Goal: Download file/media

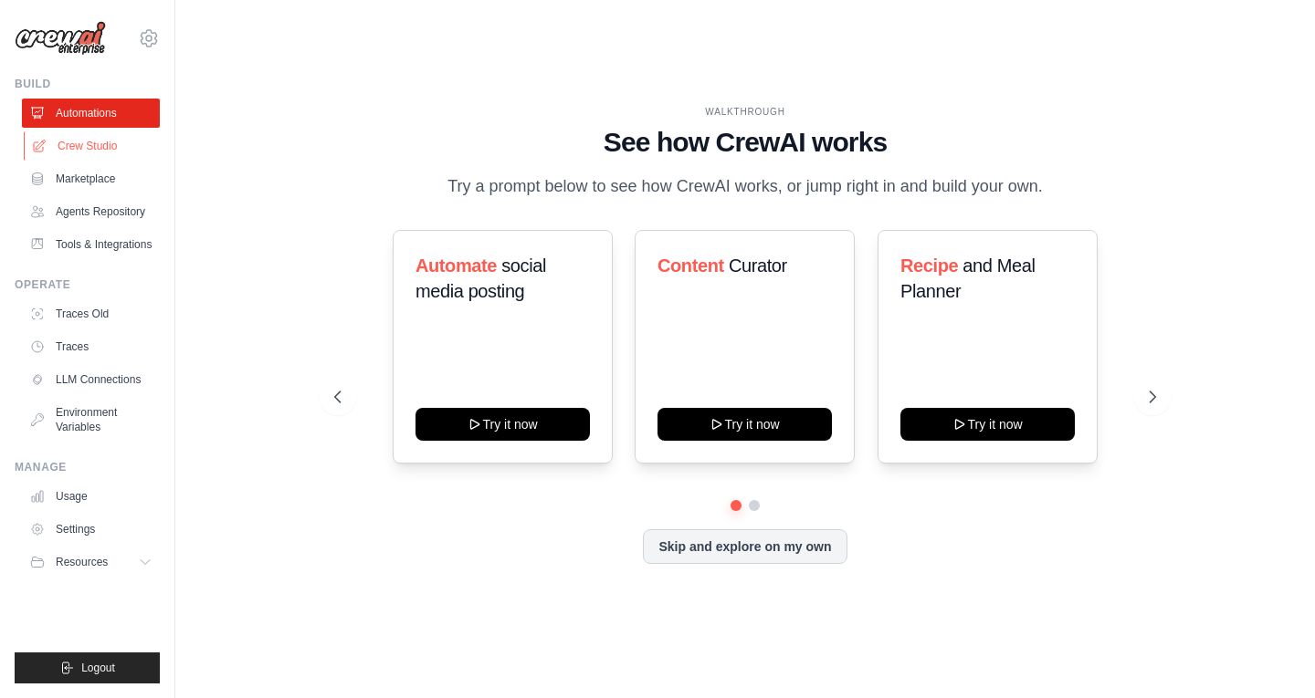
click at [74, 145] on link "Crew Studio" at bounding box center [93, 145] width 138 height 29
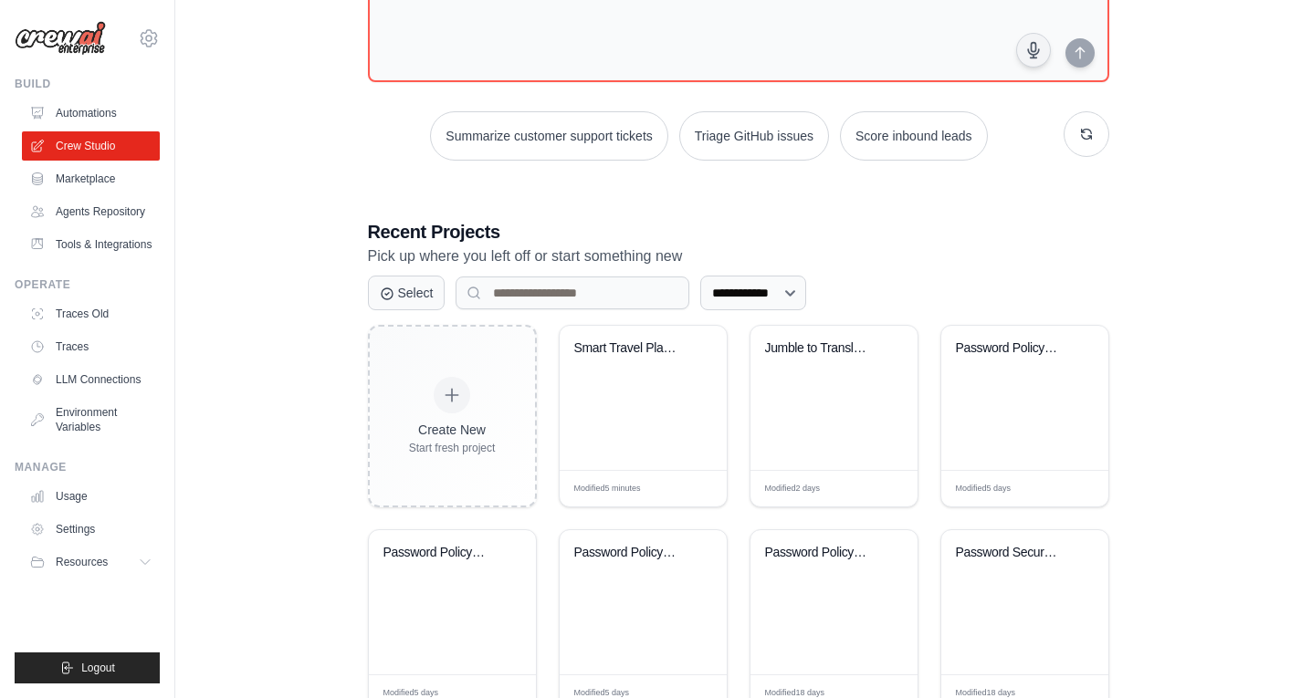
scroll to position [210, 0]
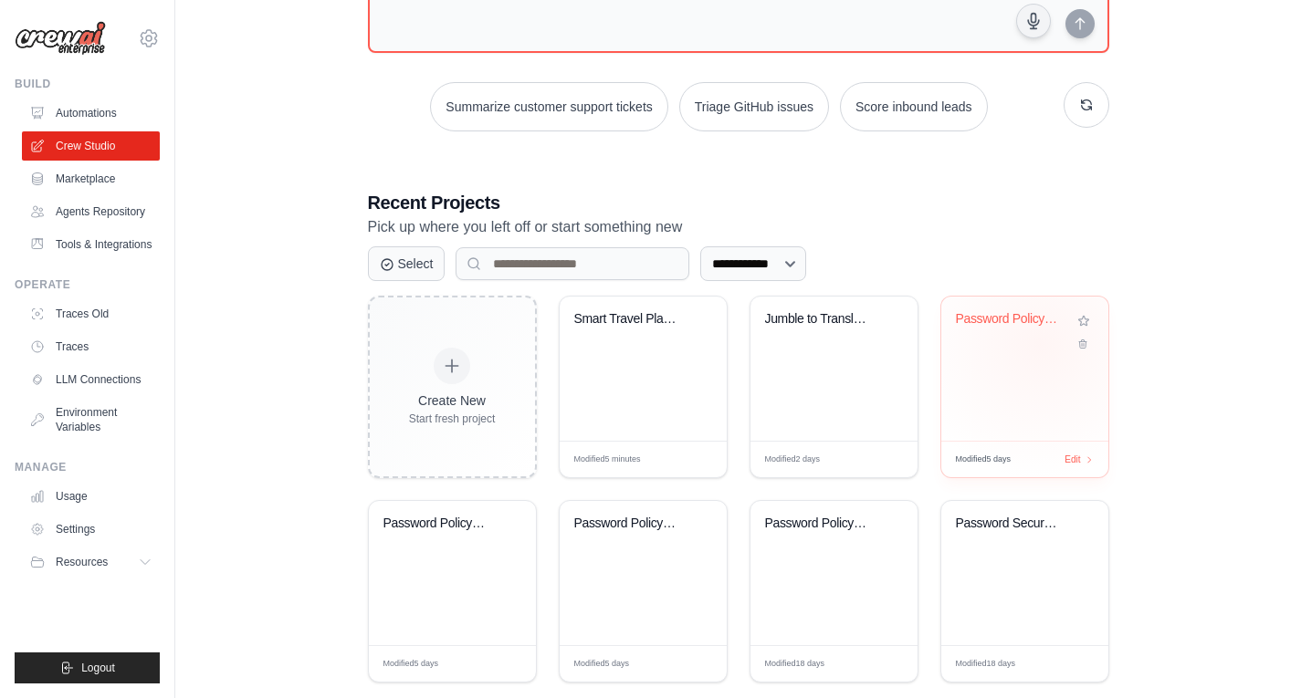
click at [1040, 344] on div "Password Policy Security Analyzer" at bounding box center [1025, 332] width 138 height 42
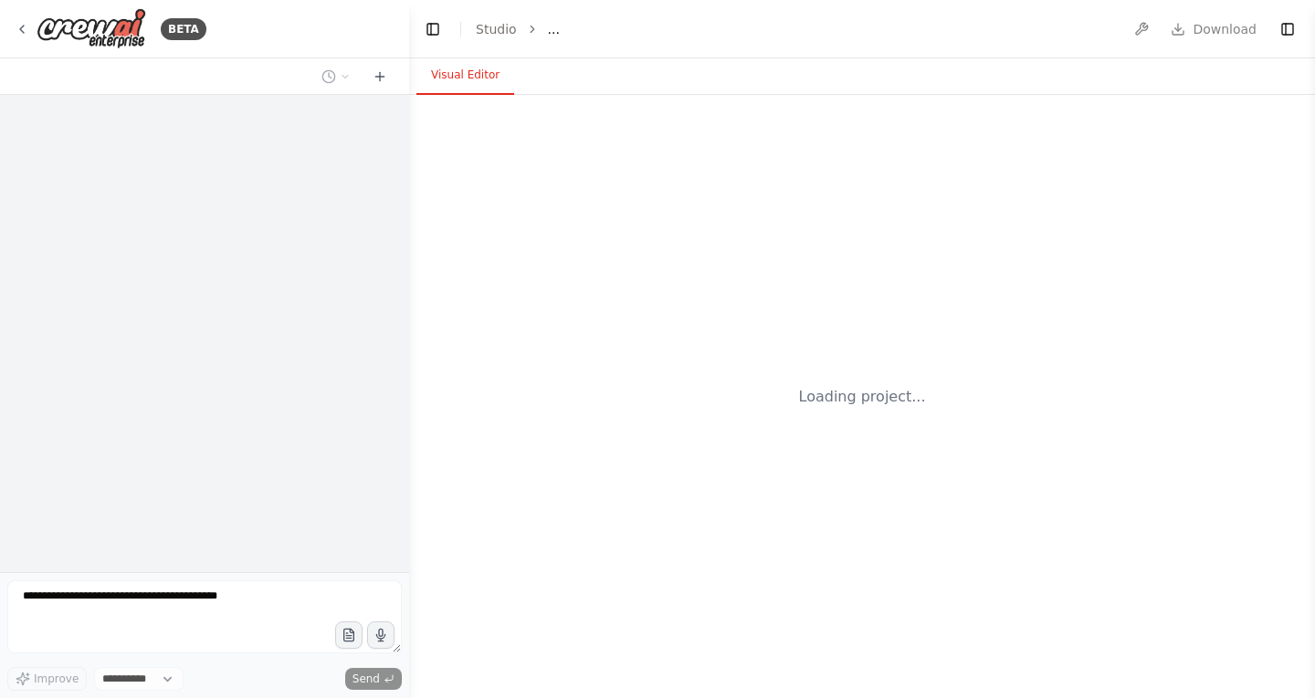
select select "****"
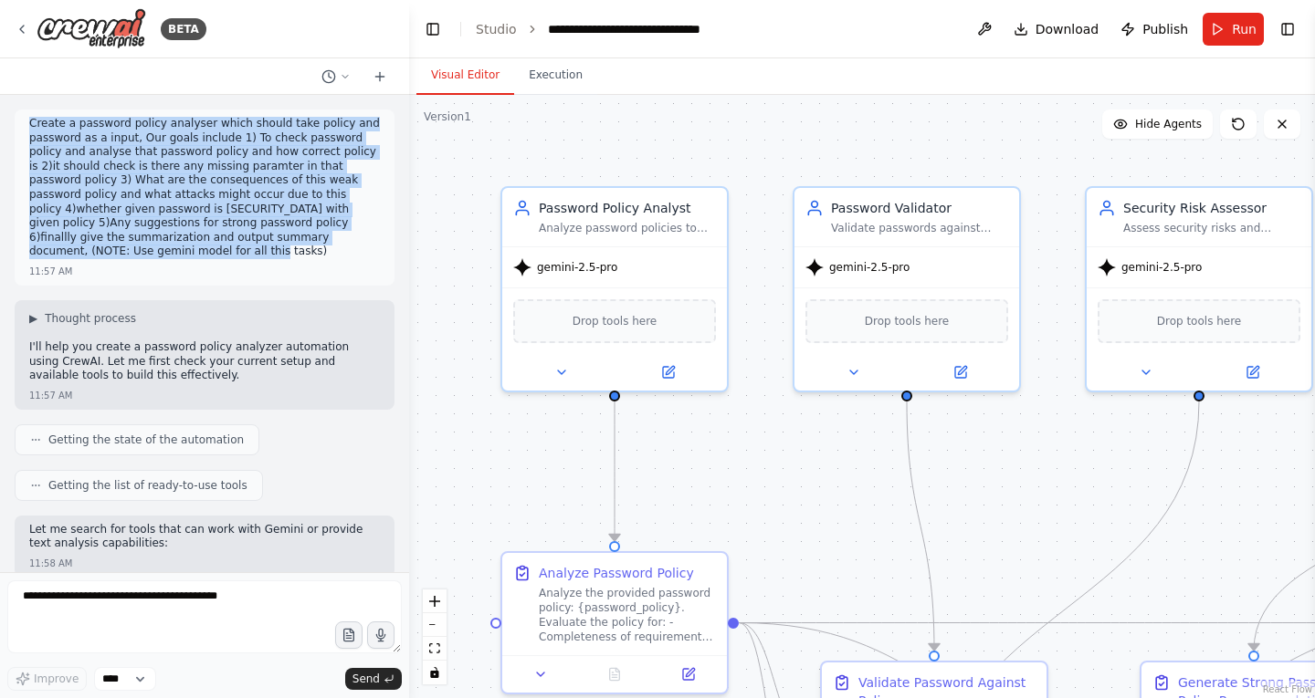
drag, startPoint x: 26, startPoint y: 120, endPoint x: 362, endPoint y: 236, distance: 354.9
click at [362, 236] on div "Create a password policy analyser which should take policy and password as a in…" at bounding box center [205, 198] width 380 height 176
copy p "Create a password policy analyser which should take policy and password as a in…"
click at [80, 240] on p "Create a password policy analyser which should take policy and password as a in…" at bounding box center [204, 188] width 351 height 142
drag, startPoint x: 80, startPoint y: 240, endPoint x: 37, endPoint y: 114, distance: 133.1
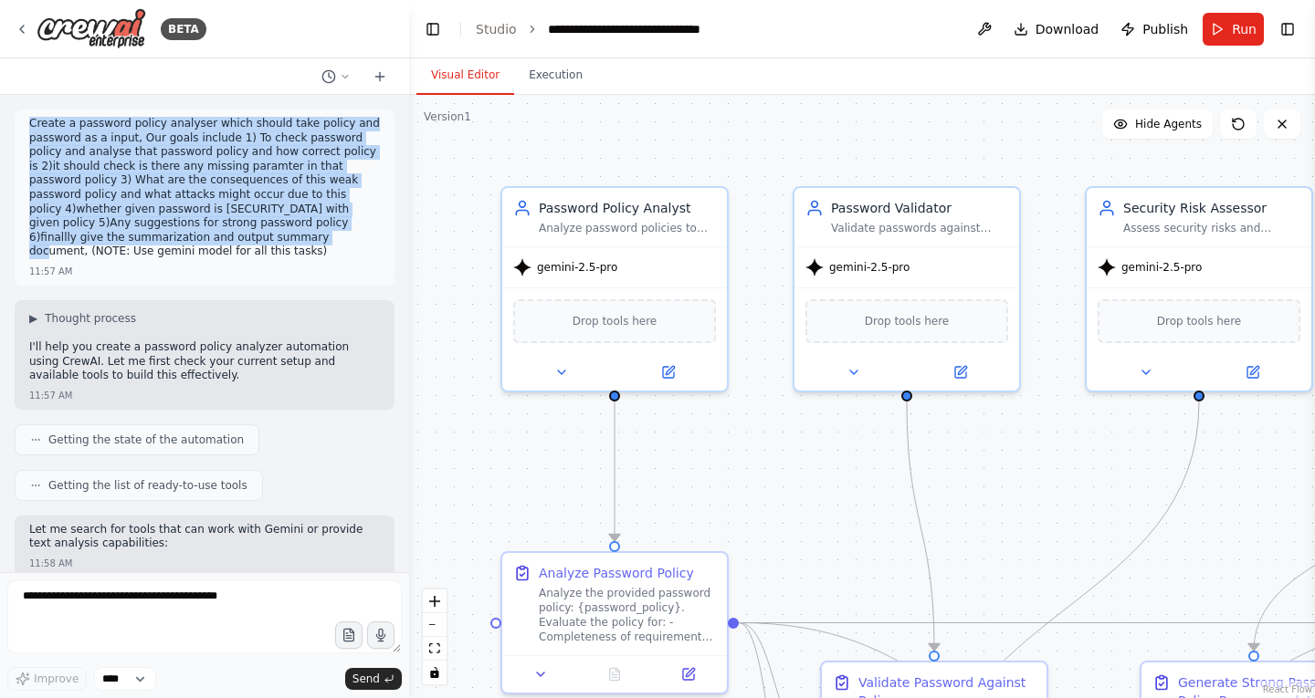
click at [37, 114] on div "Create a password policy analyser which should take policy and password as a in…" at bounding box center [205, 198] width 380 height 176
click at [434, 648] on icon "fit view" at bounding box center [434, 649] width 11 height 10
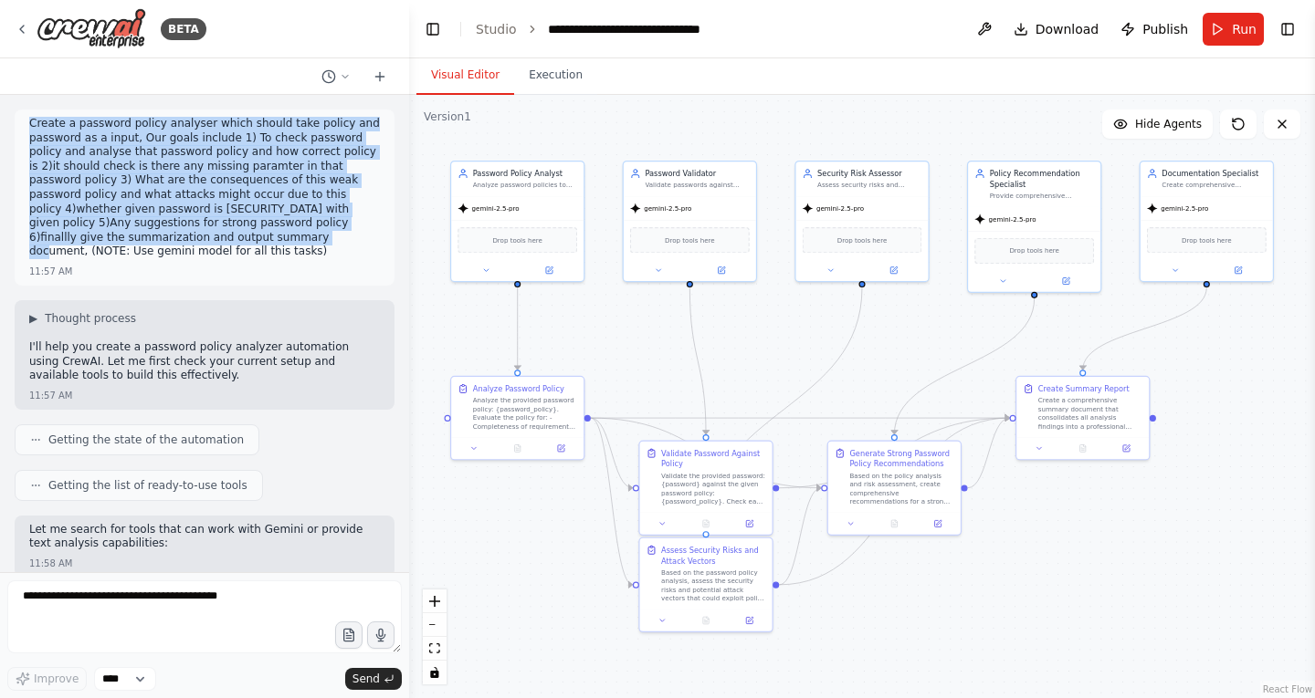
click at [1097, 495] on div ".deletable-edge-delete-btn { width: 20px; height: 20px; border: 0px solid #ffff…" at bounding box center [862, 397] width 906 height 604
click at [350, 218] on p "Create a password policy analyser which should take policy and password as a in…" at bounding box center [204, 188] width 351 height 142
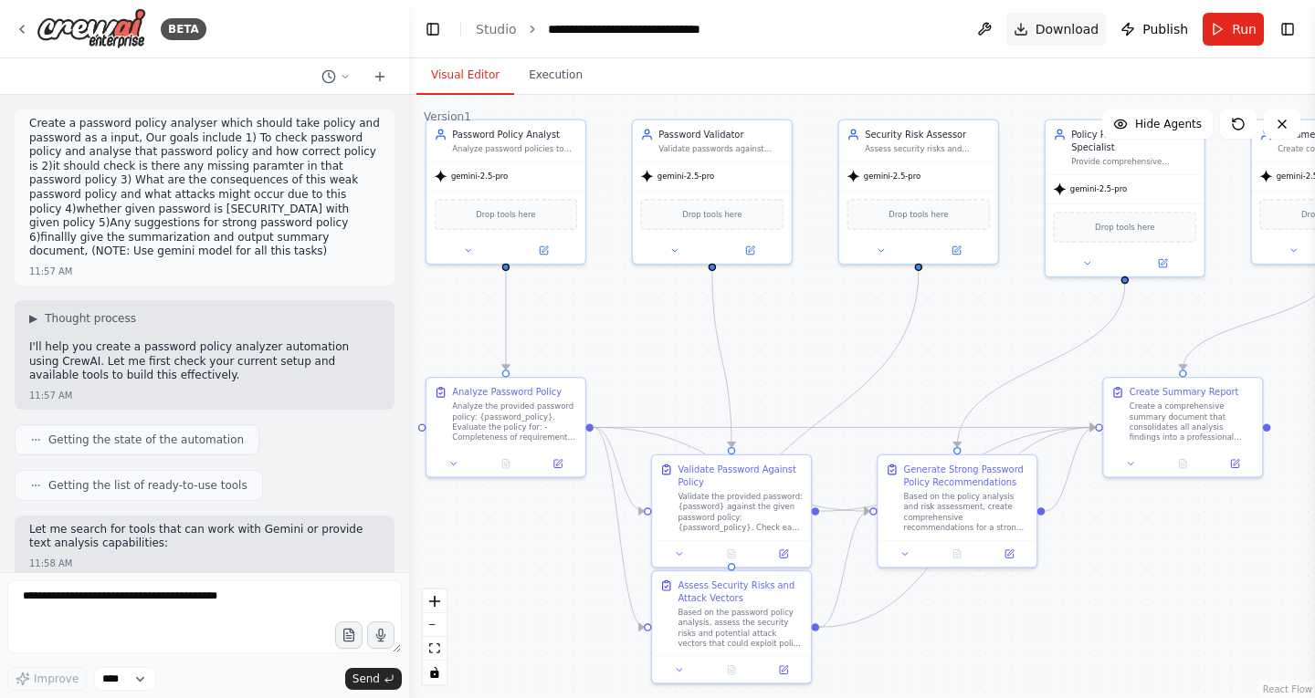
click at [1054, 20] on span "Download" at bounding box center [1067, 29] width 64 height 18
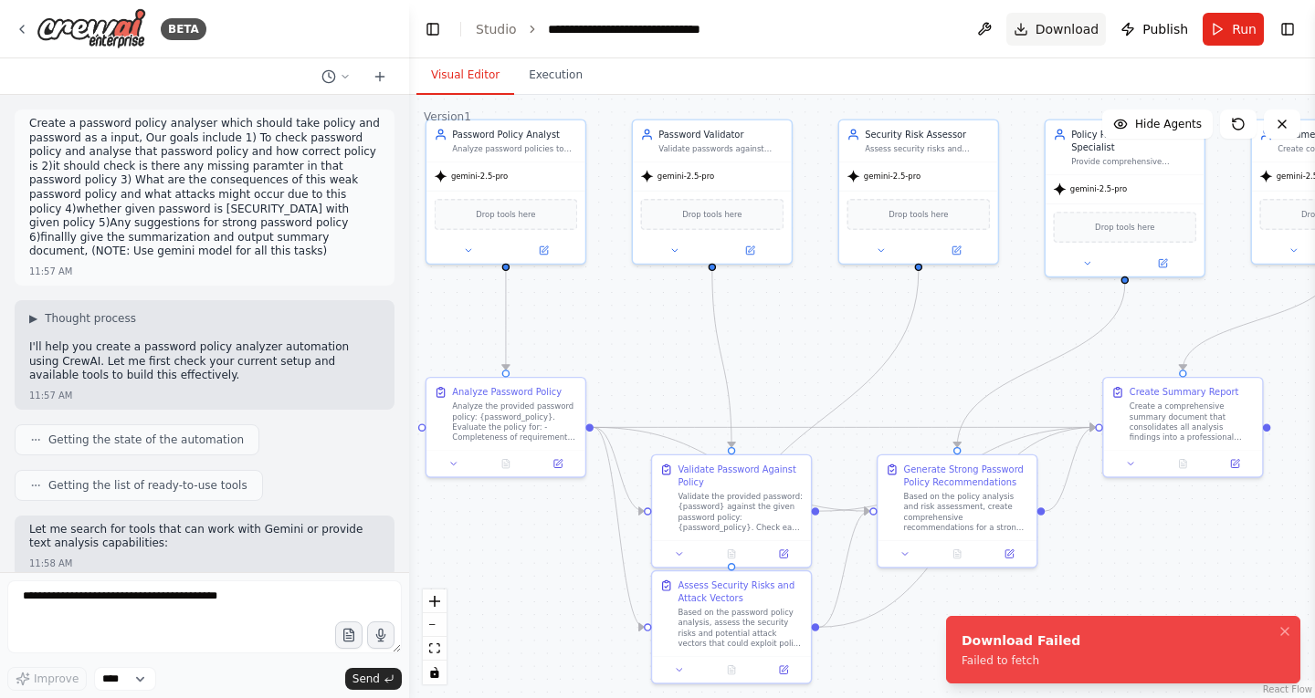
click at [1069, 20] on span "Download" at bounding box center [1067, 29] width 64 height 18
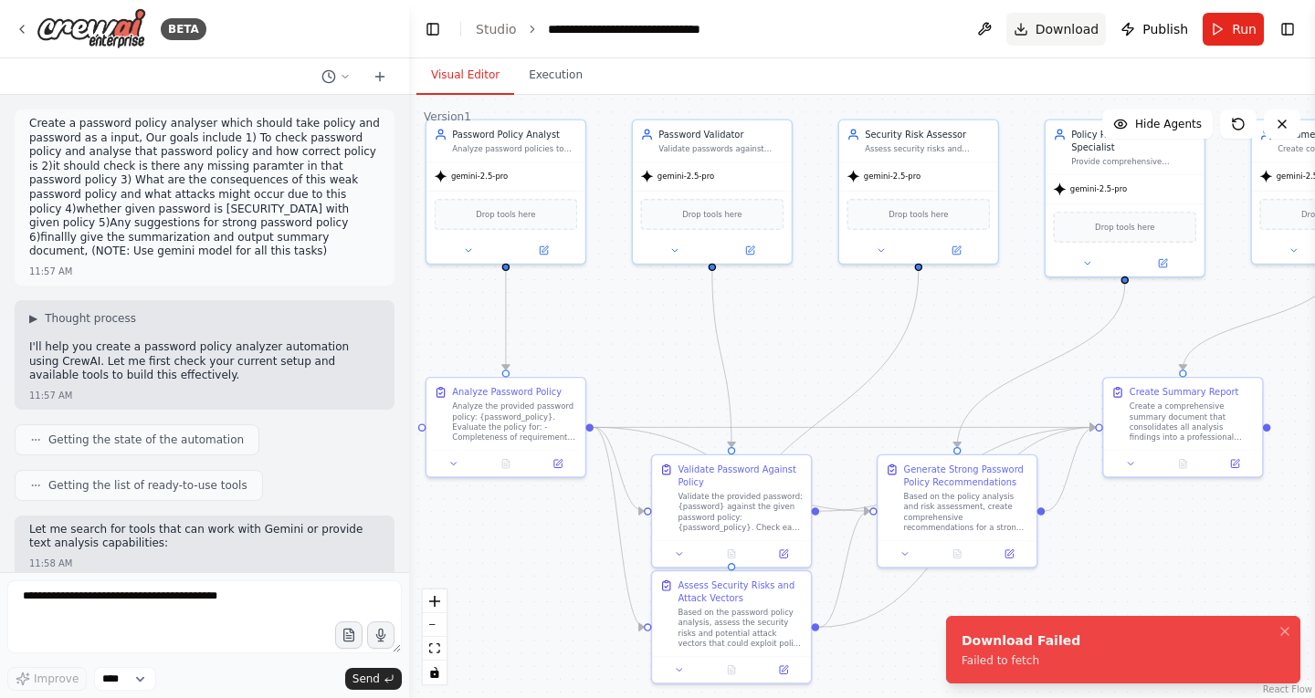
click at [1069, 20] on span "Download" at bounding box center [1067, 29] width 64 height 18
click at [791, 337] on div ".deletable-edge-delete-btn { width: 20px; height: 20px; border: 0px solid #ffff…" at bounding box center [862, 397] width 906 height 604
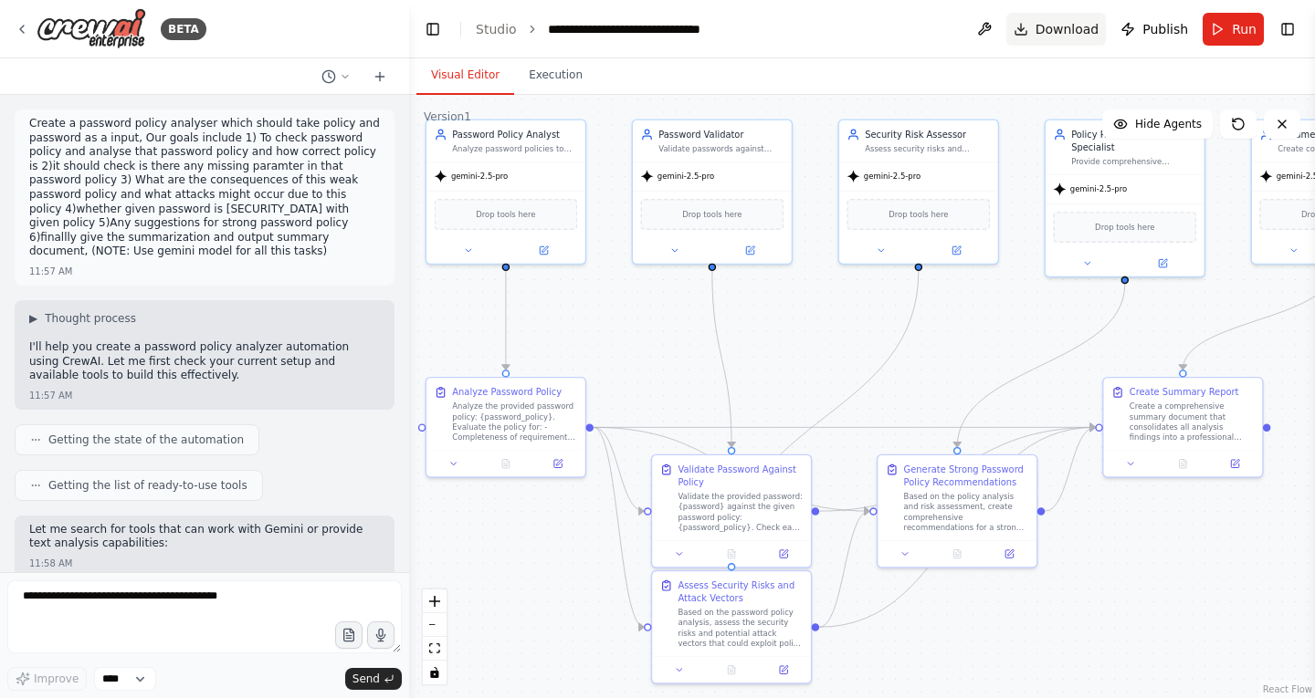
click at [1065, 29] on span "Download" at bounding box center [1067, 29] width 64 height 18
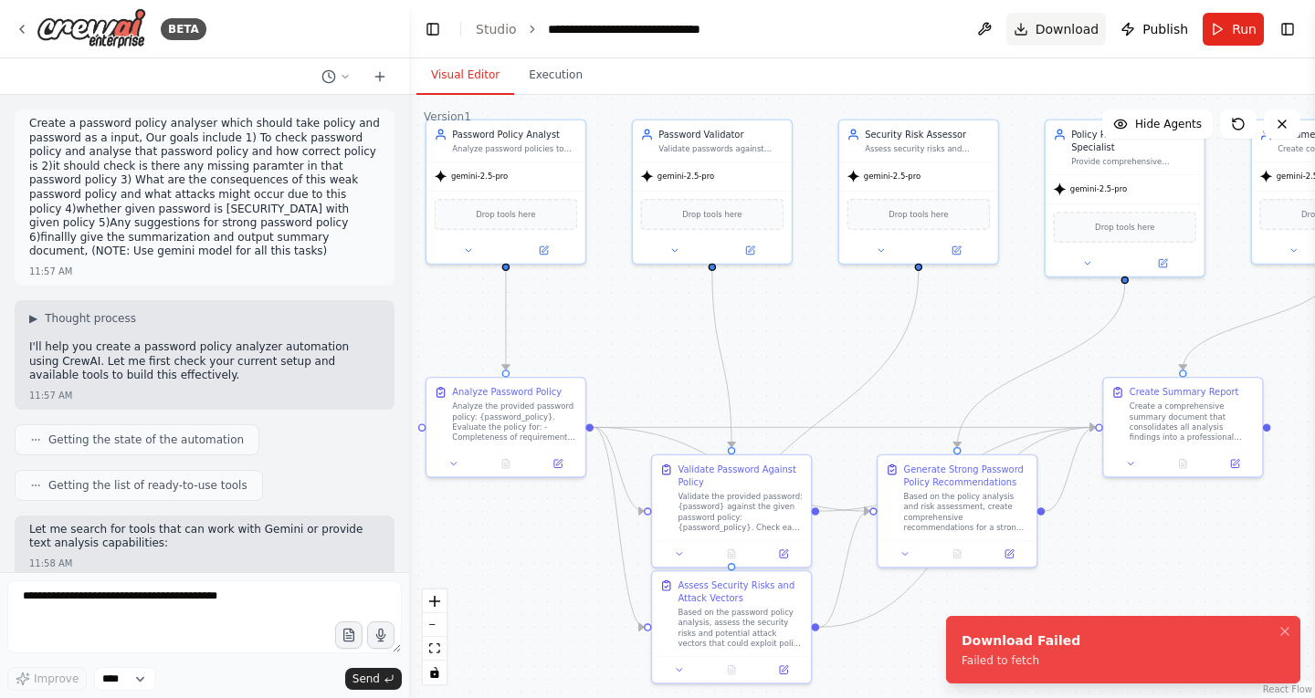
click at [1065, 29] on span "Download" at bounding box center [1067, 29] width 64 height 18
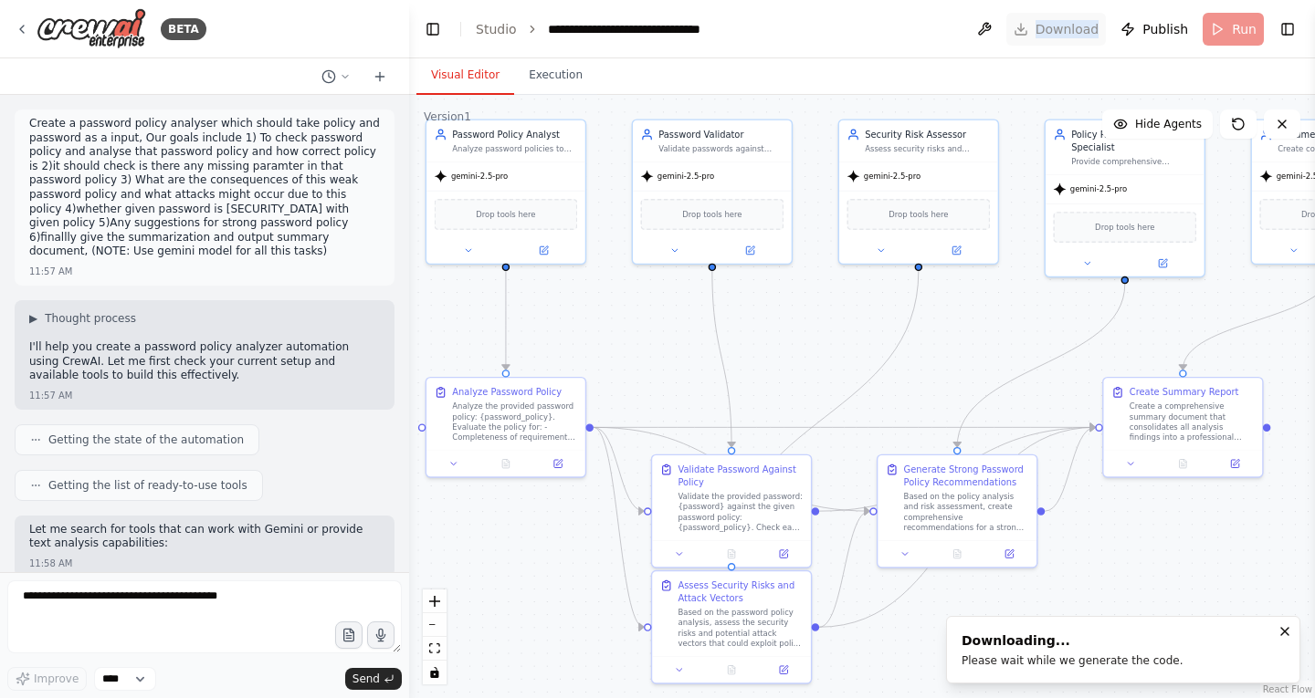
click at [1065, 29] on header "**********" at bounding box center [862, 29] width 906 height 58
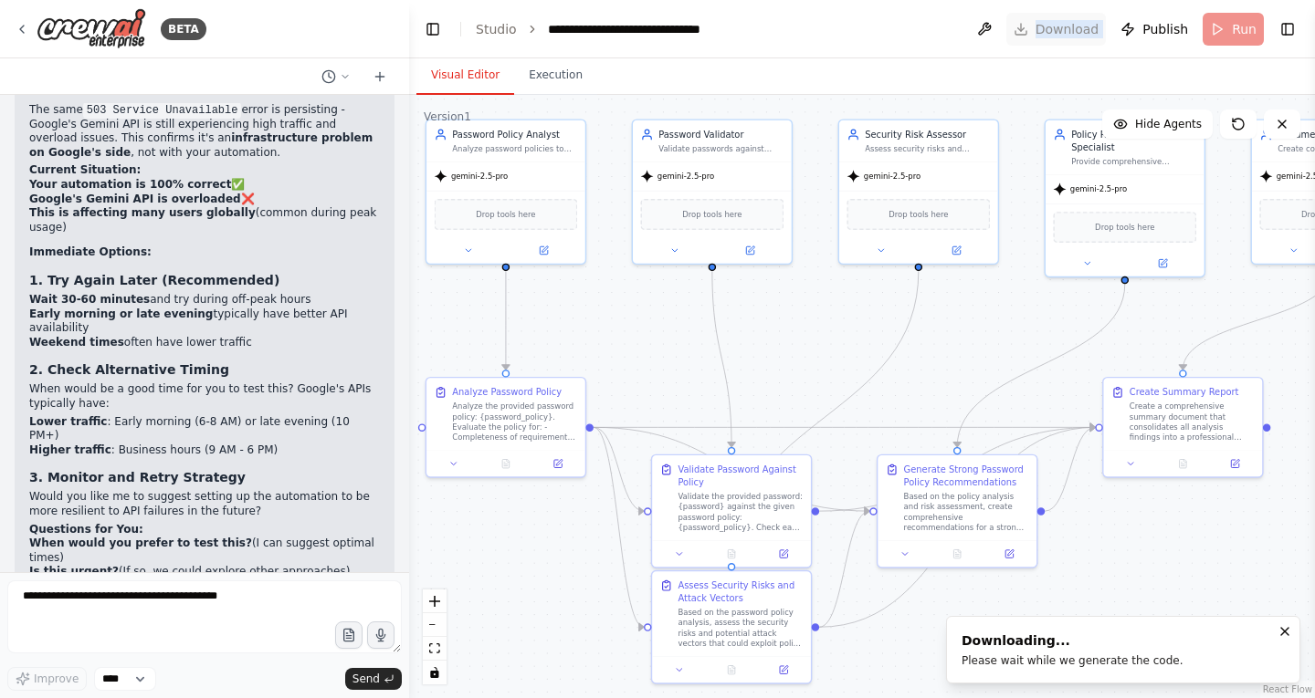
click at [1065, 29] on header "**********" at bounding box center [862, 29] width 906 height 58
